Goal: Task Accomplishment & Management: Manage account settings

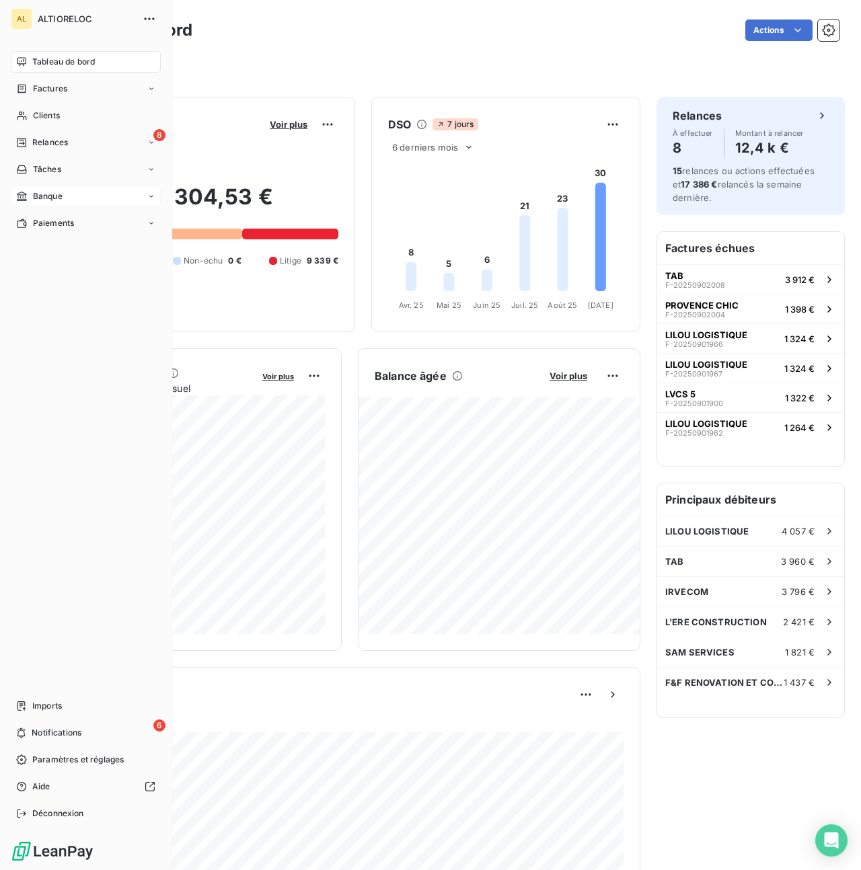
click at [42, 199] on span "Banque" at bounding box center [48, 196] width 30 height 12
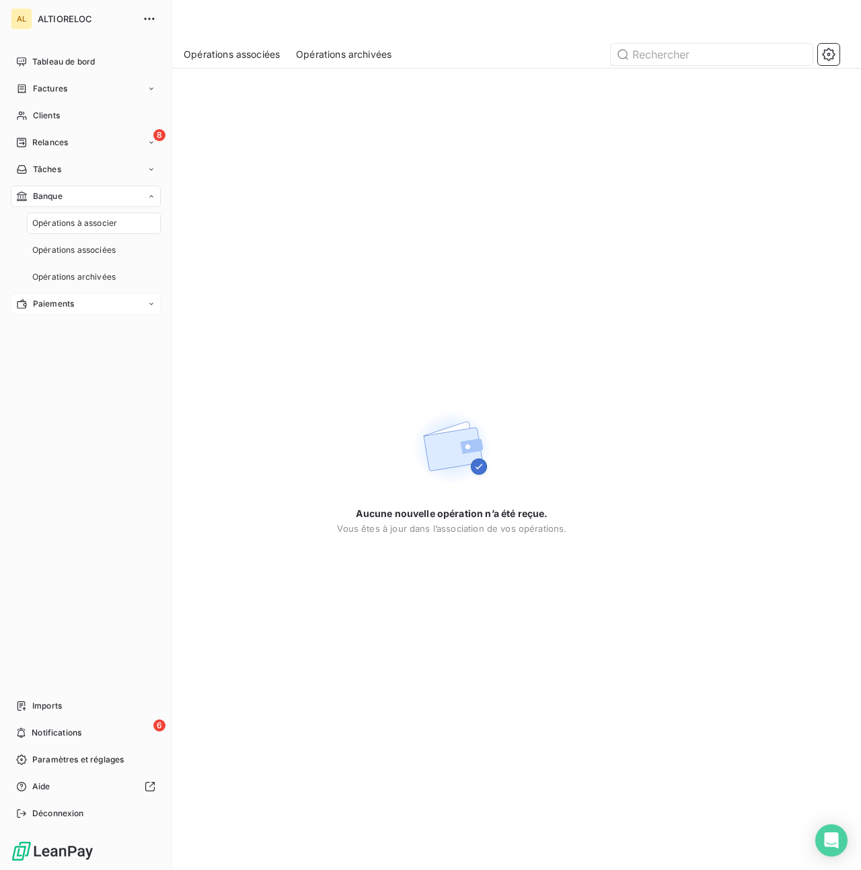
click at [50, 298] on span "Paiements" at bounding box center [53, 304] width 41 height 12
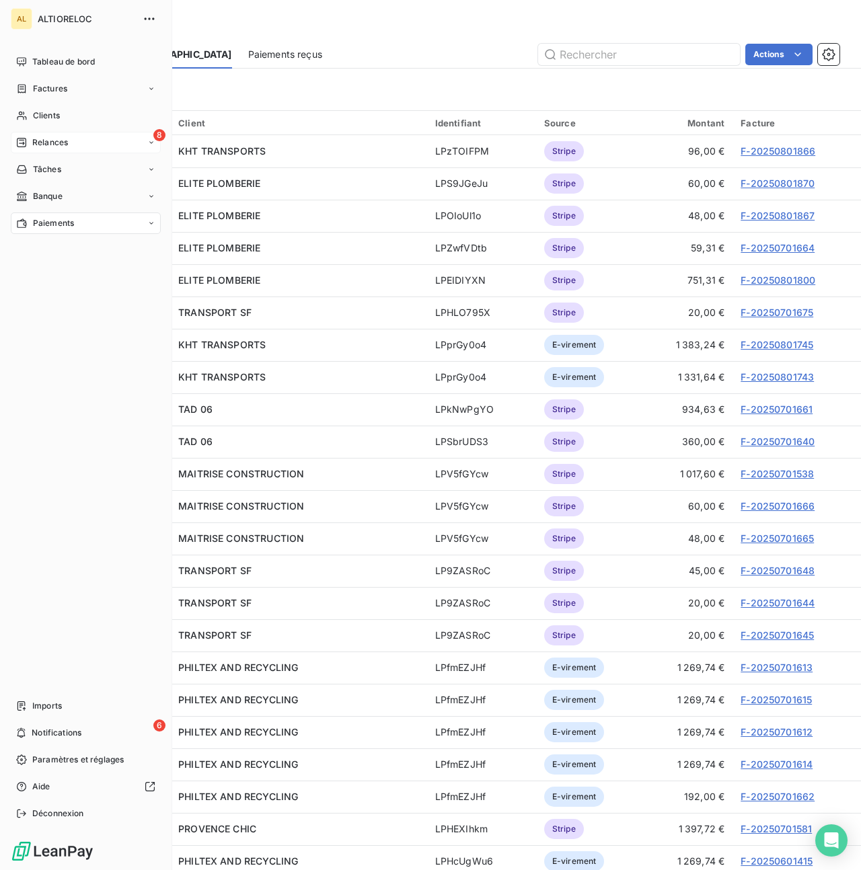
click at [34, 139] on span "Relances" at bounding box center [50, 142] width 36 height 12
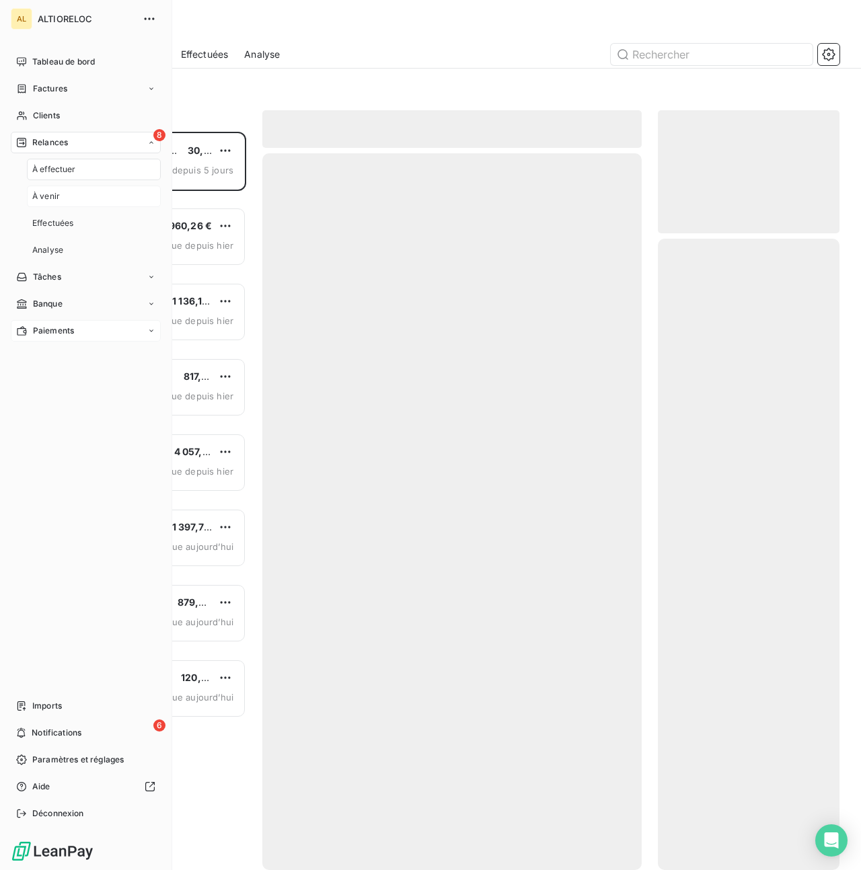
scroll to position [738, 182]
